Goal: Navigation & Orientation: Find specific page/section

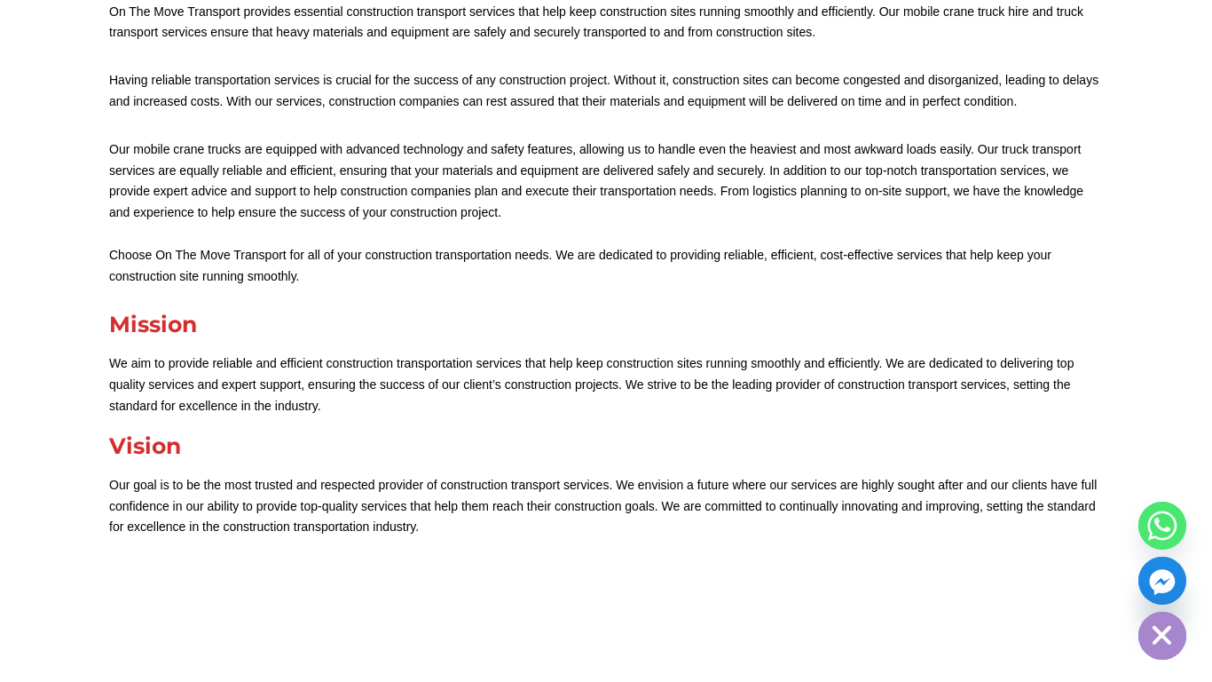
scroll to position [534, 0]
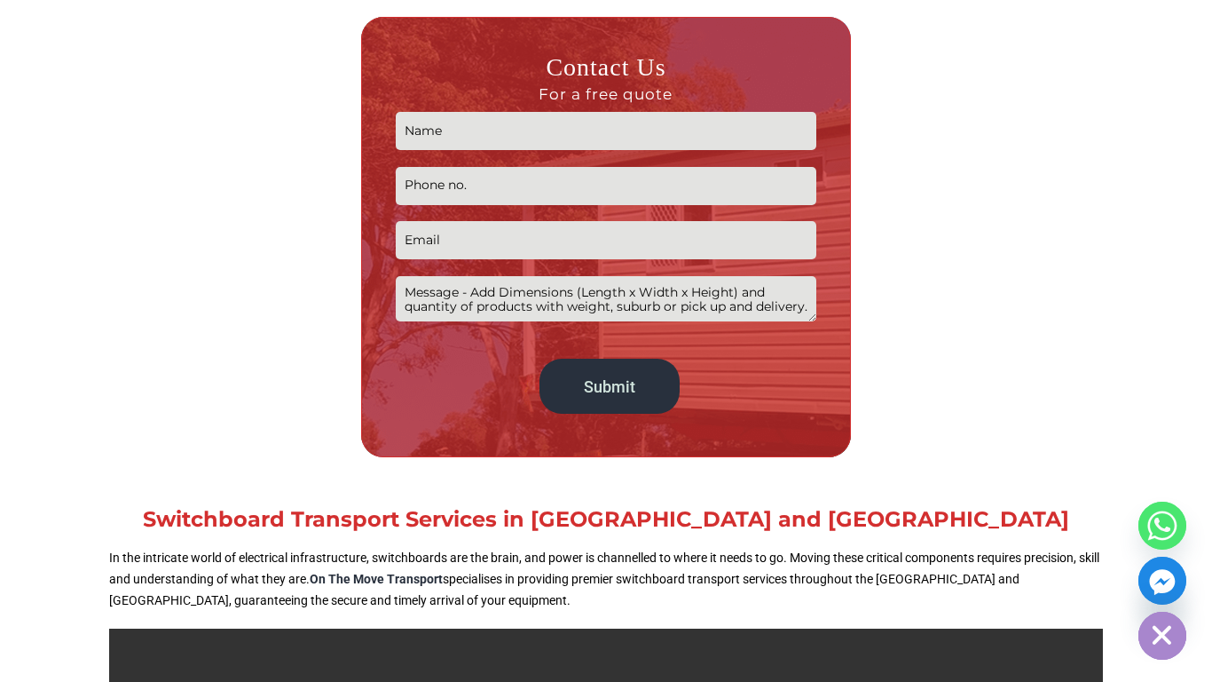
scroll to position [751, 0]
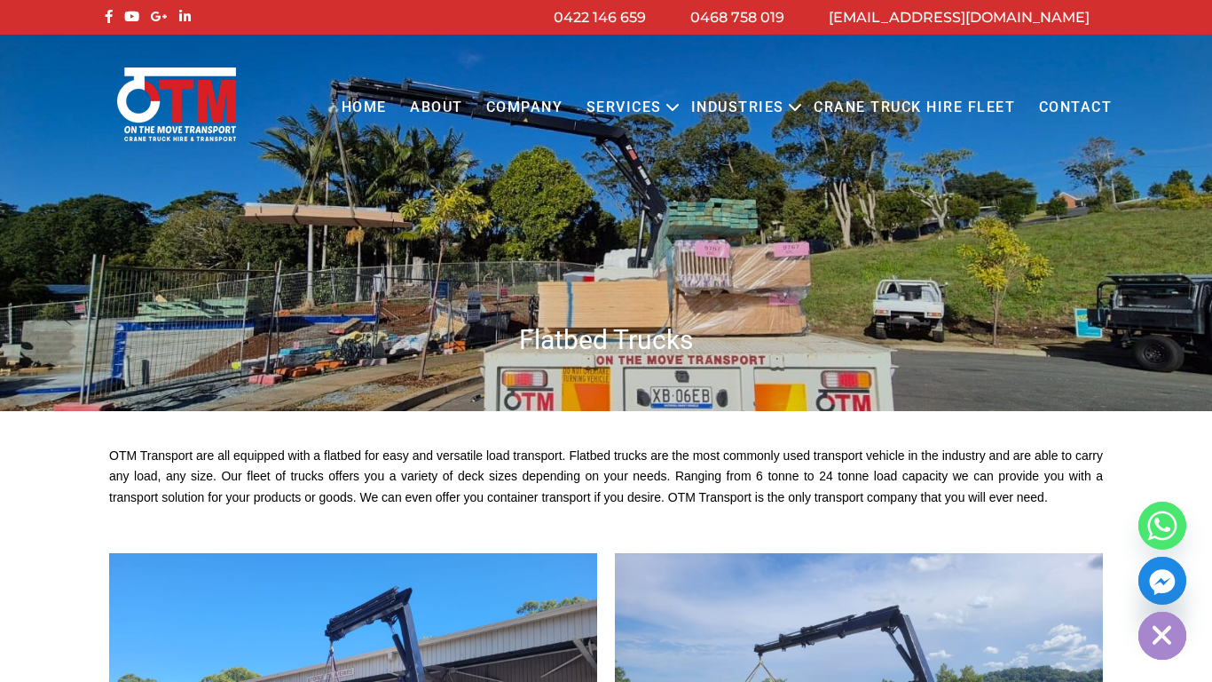
scroll to position [163, 0]
